Goal: Use online tool/utility: Utilize a website feature to perform a specific function

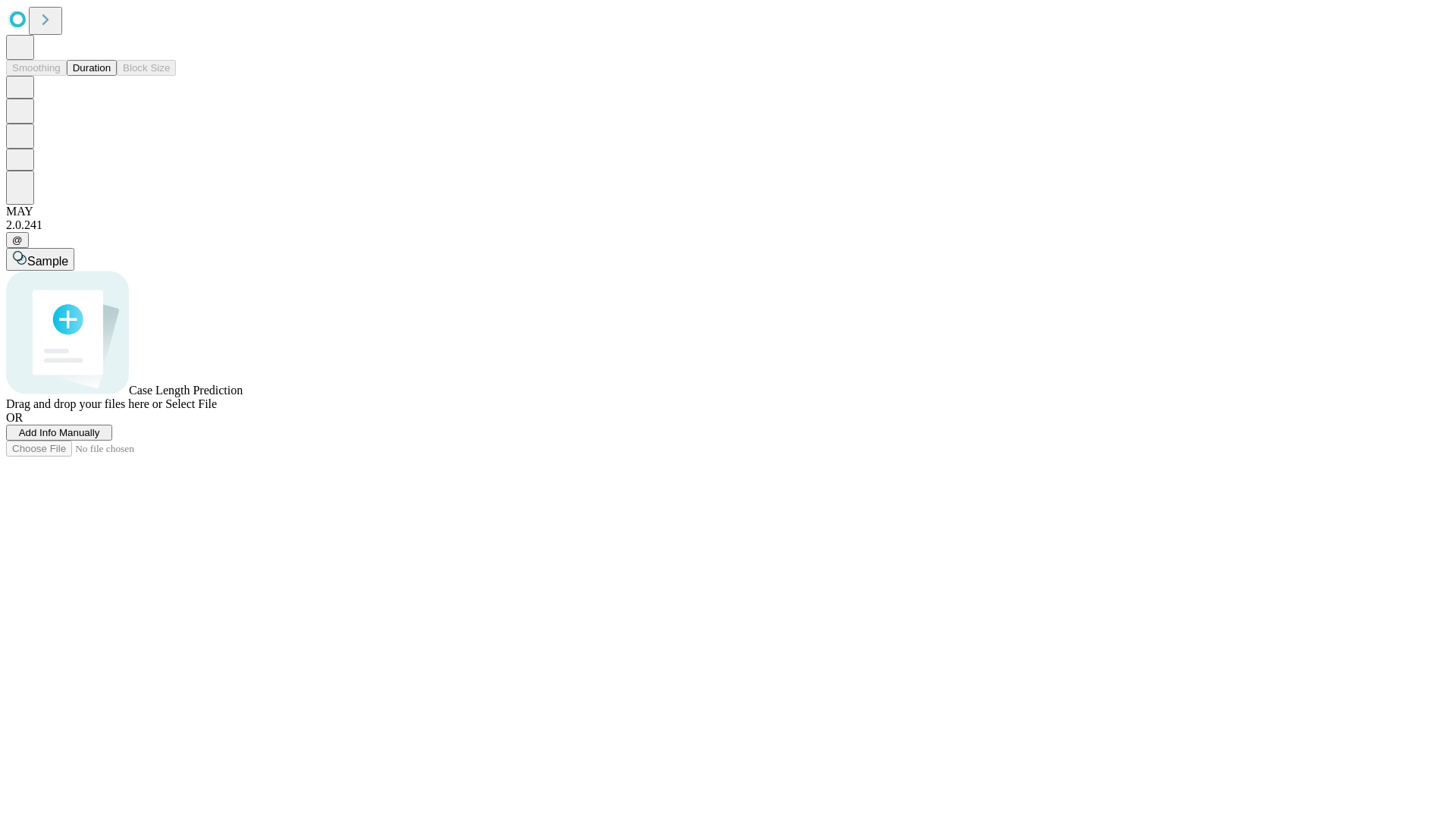
click at [111, 76] on button "Duration" at bounding box center [92, 68] width 50 height 16
click at [100, 438] on span "Add Info Manually" at bounding box center [60, 432] width 81 height 12
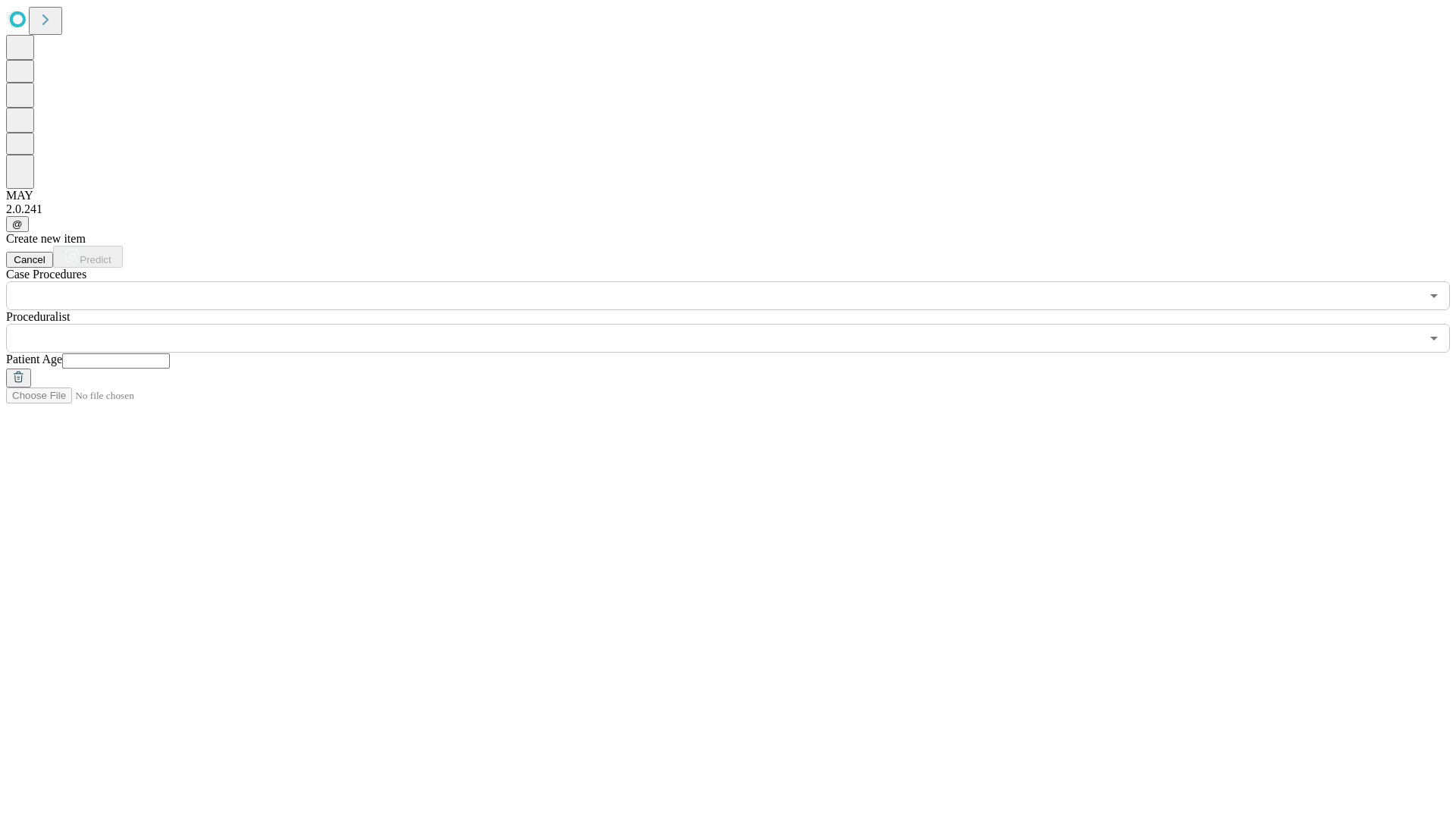
click at [170, 353] on input "text" at bounding box center [116, 361] width 108 height 15
type input "**"
click at [738, 324] on input "text" at bounding box center [712, 339] width 1414 height 29
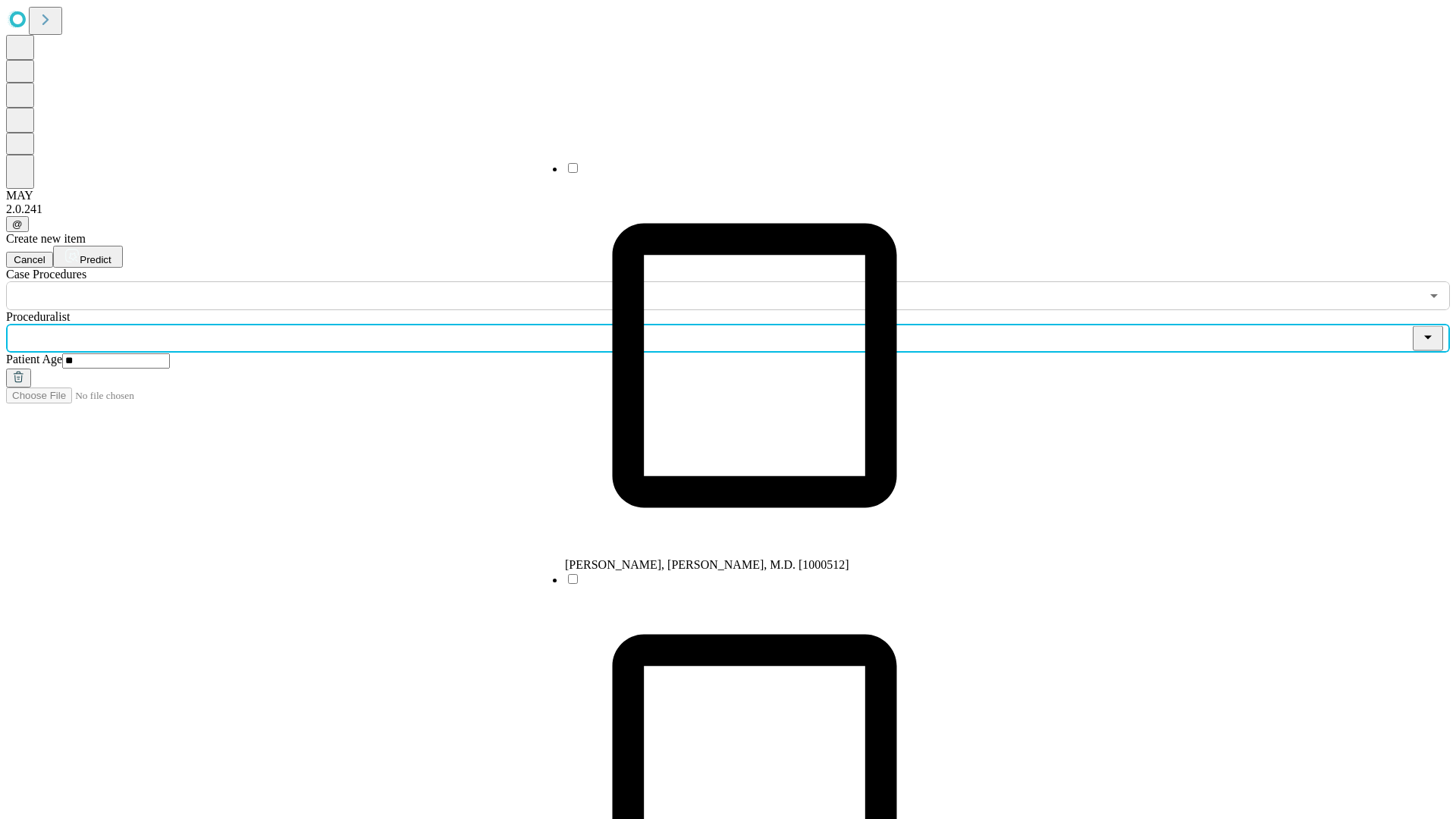
click at [739, 174] on li "[PERSON_NAME], [PERSON_NAME], M.D. [1000512]" at bounding box center [754, 367] width 379 height 411
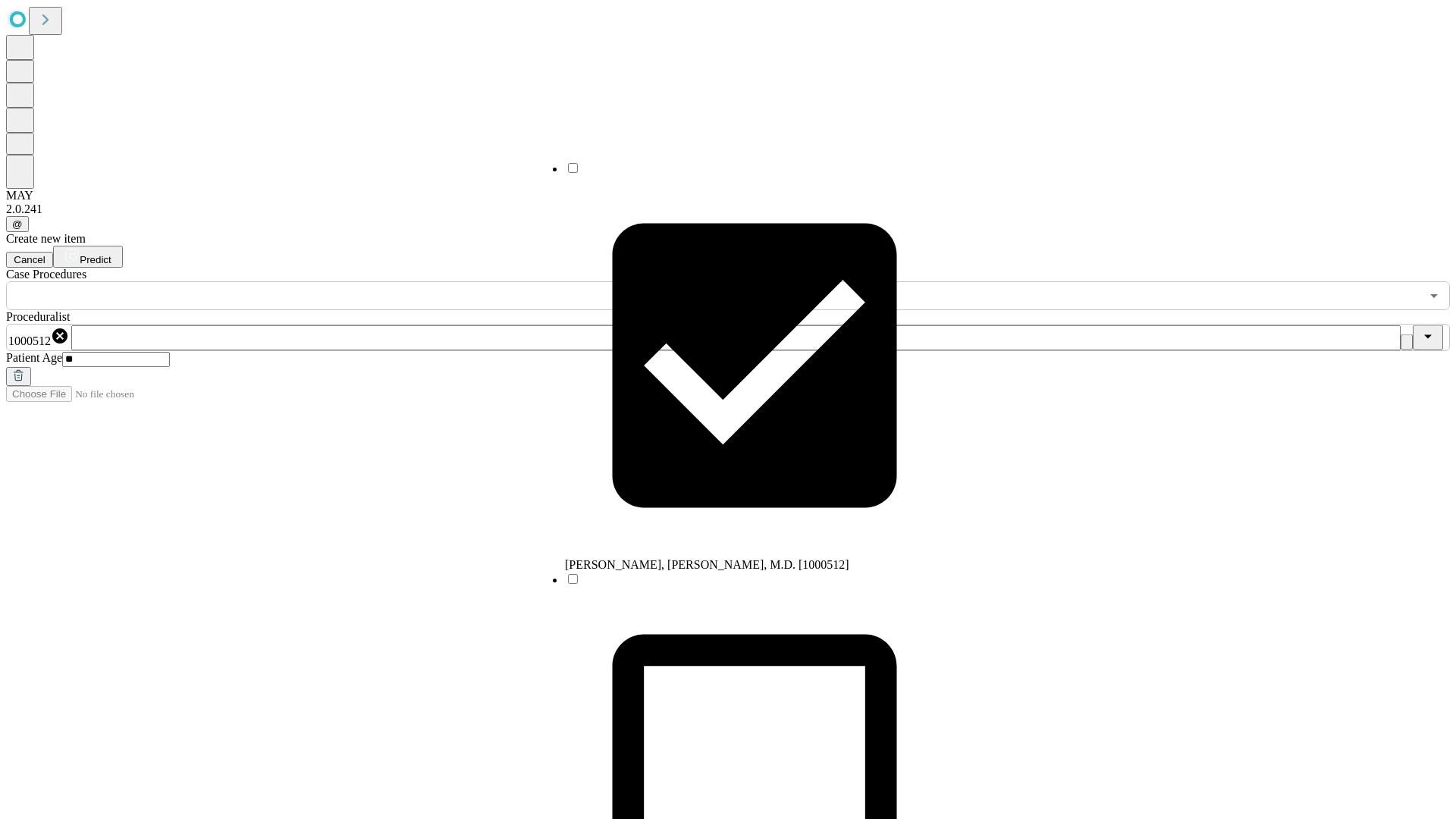
click at [318, 282] on input "text" at bounding box center [712, 296] width 1414 height 29
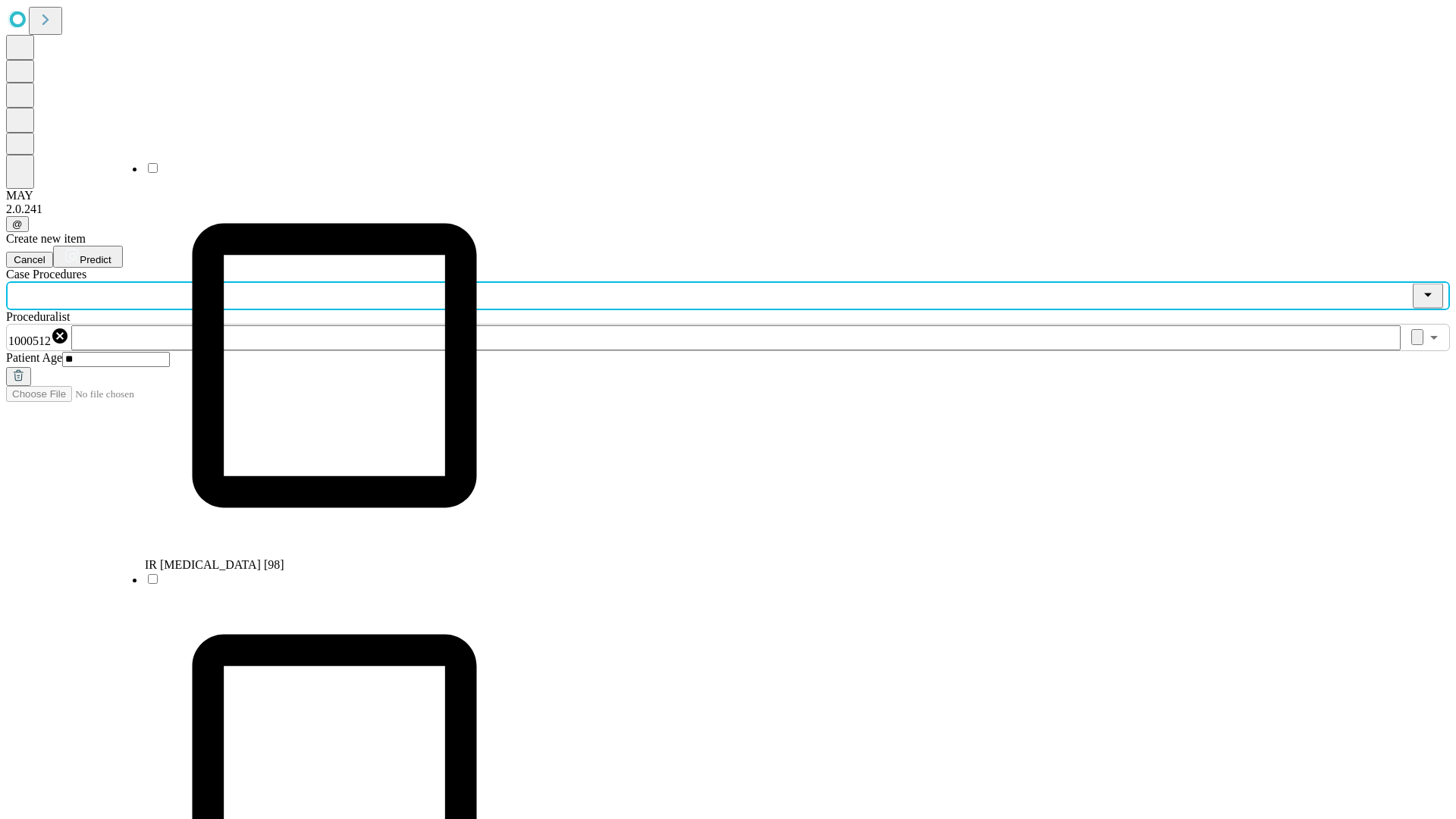
click at [319, 174] on li "IR [MEDICAL_DATA] [98]" at bounding box center [334, 367] width 379 height 411
click at [111, 254] on span "Predict" at bounding box center [96, 259] width 31 height 12
